Goal: Find specific page/section: Find specific page/section

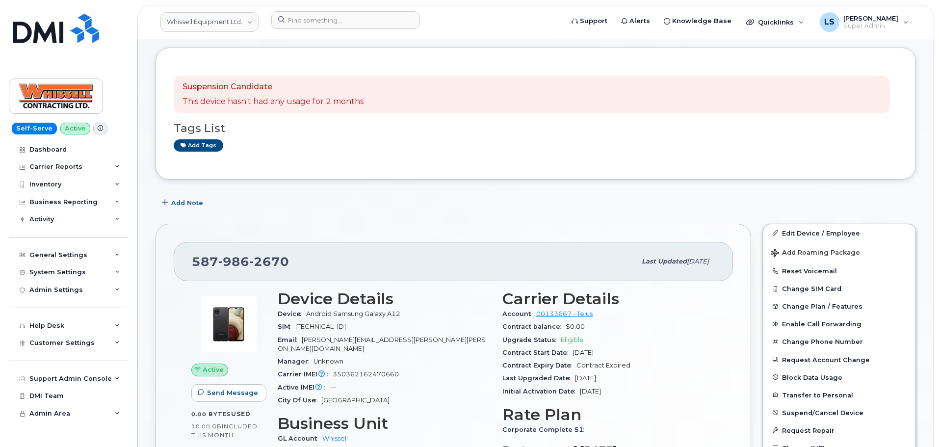
scroll to position [98, 0]
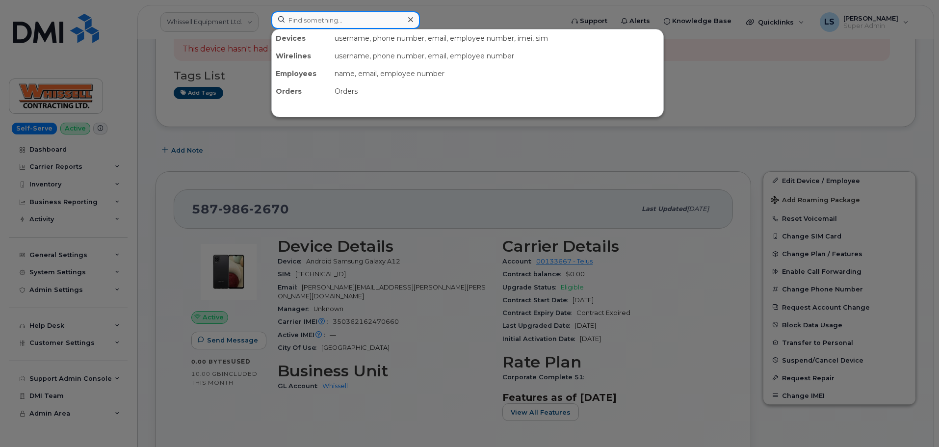
click at [317, 17] on input at bounding box center [345, 20] width 149 height 18
paste input "301091"
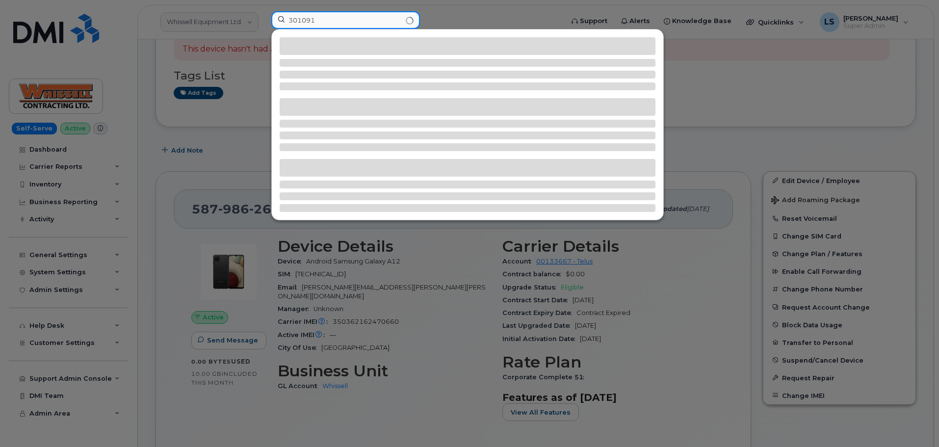
type input "301091"
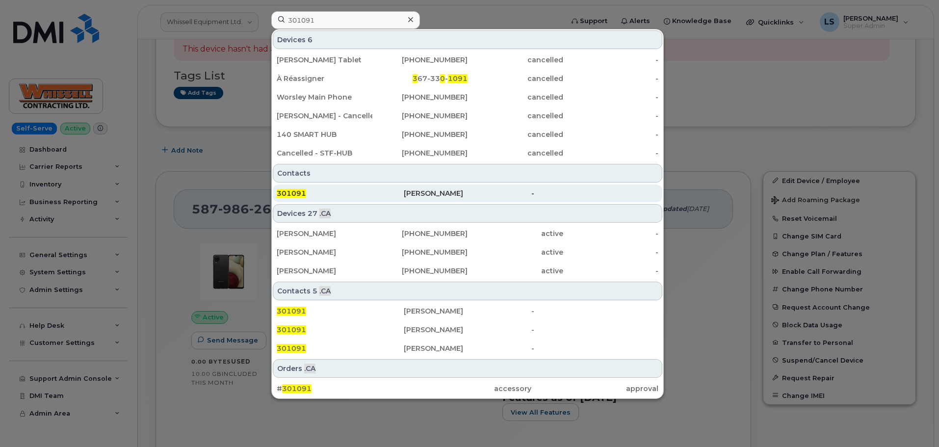
click at [311, 196] on div "301091" at bounding box center [340, 193] width 127 height 10
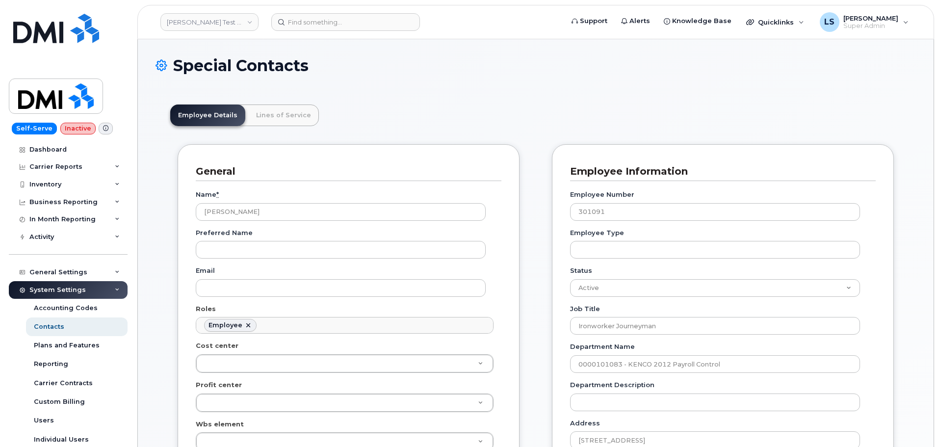
scroll to position [29, 0]
click at [332, 18] on input at bounding box center [345, 22] width 149 height 18
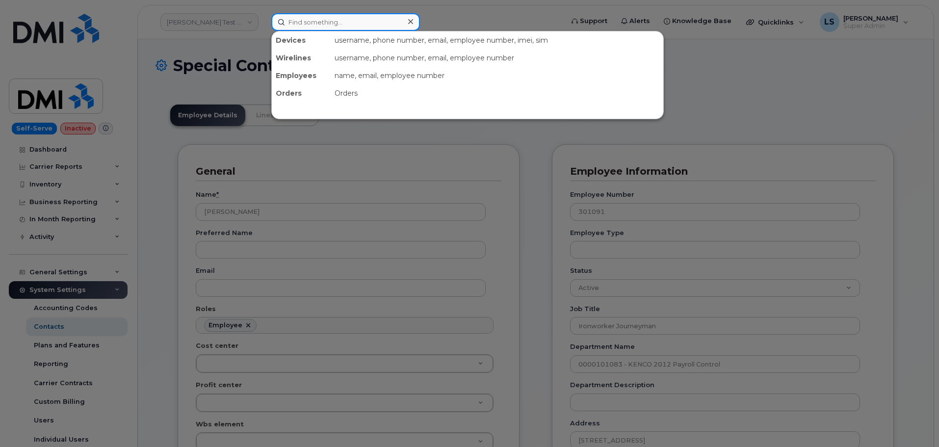
paste input "301091"
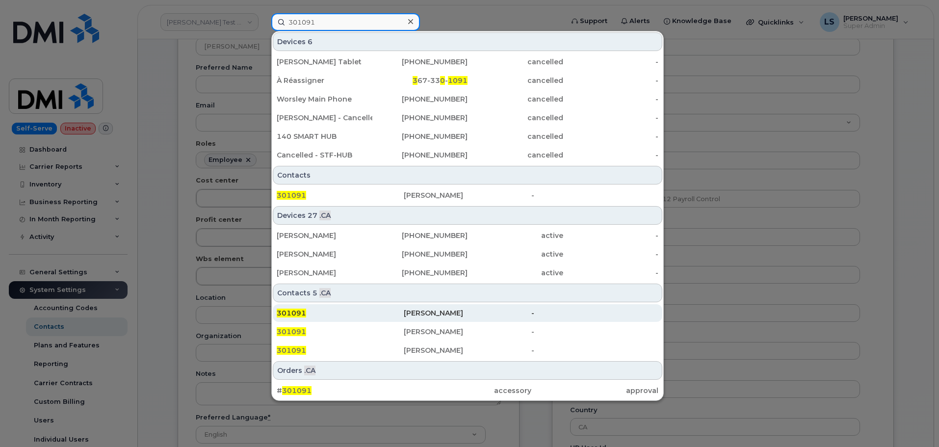
scroll to position [245, 0]
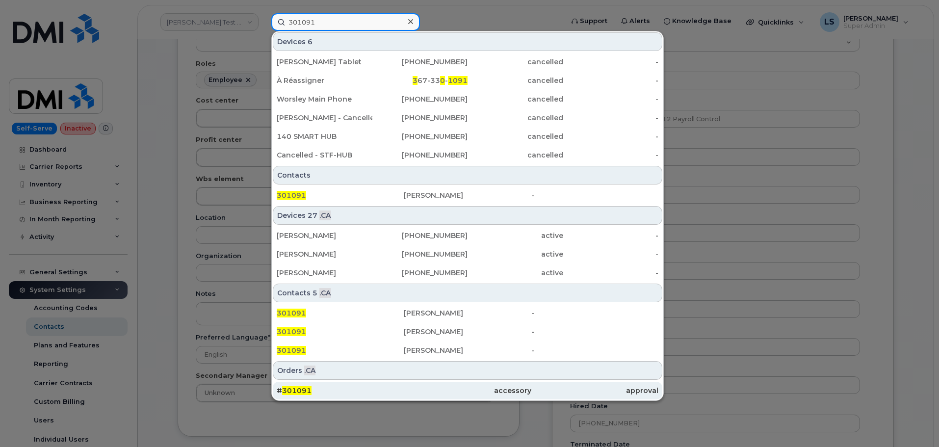
type input "301091"
click at [317, 390] on div "# 301091" at bounding box center [340, 391] width 127 height 10
